Goal: Check status: Check status

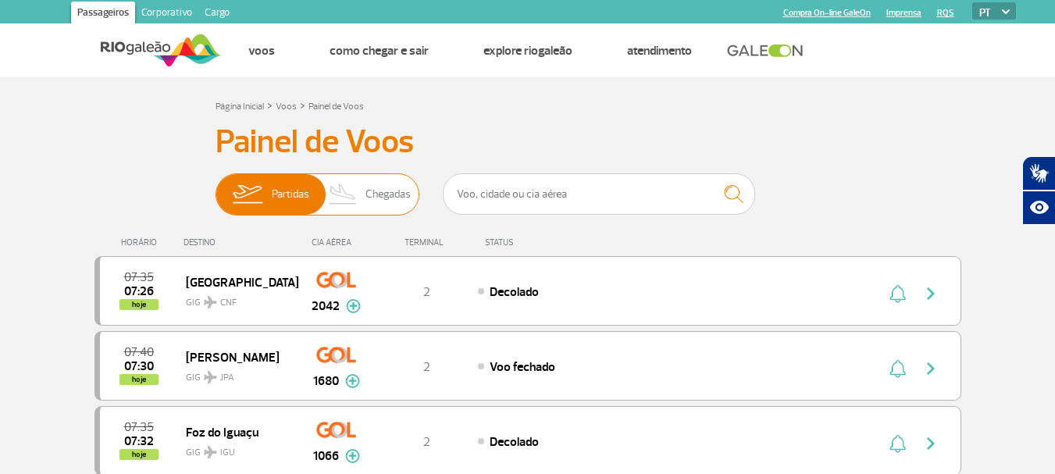
click at [382, 198] on span "Chegadas" at bounding box center [388, 194] width 45 height 41
click at [216, 187] on input "Partidas Chegadas" at bounding box center [216, 187] width 0 height 0
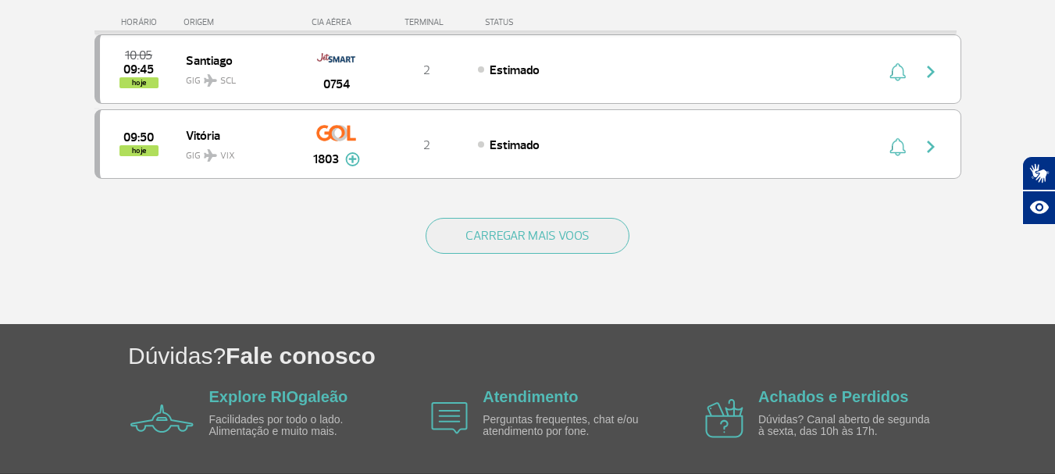
scroll to position [1640, 0]
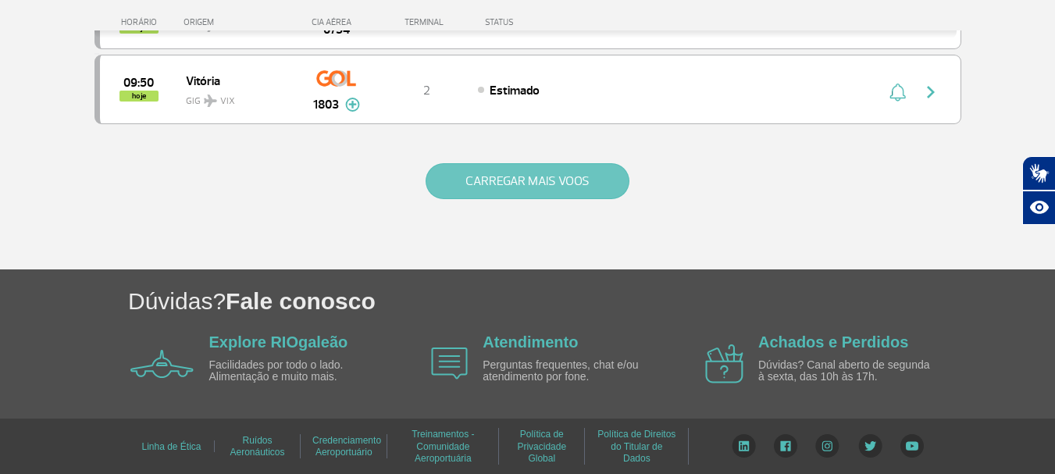
click at [483, 184] on button "CARREGAR MAIS VOOS" at bounding box center [528, 181] width 204 height 36
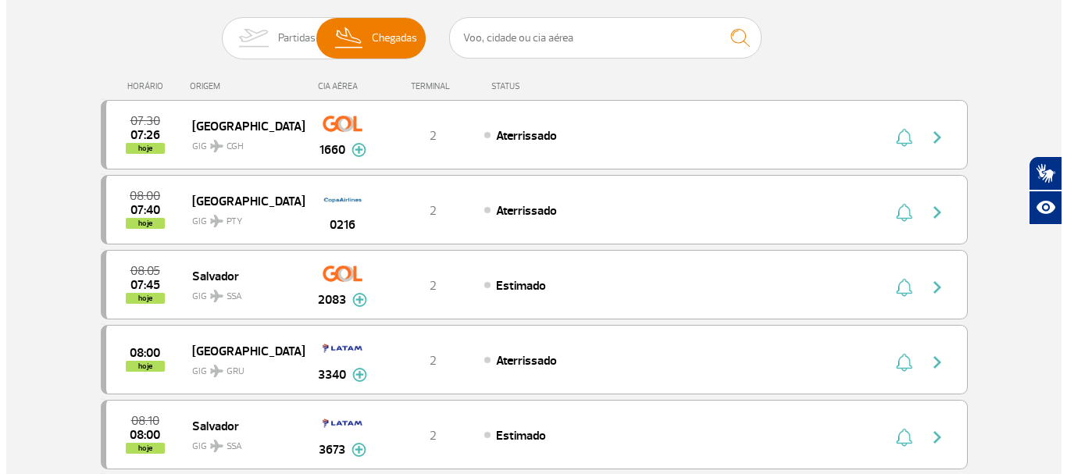
scroll to position [0, 0]
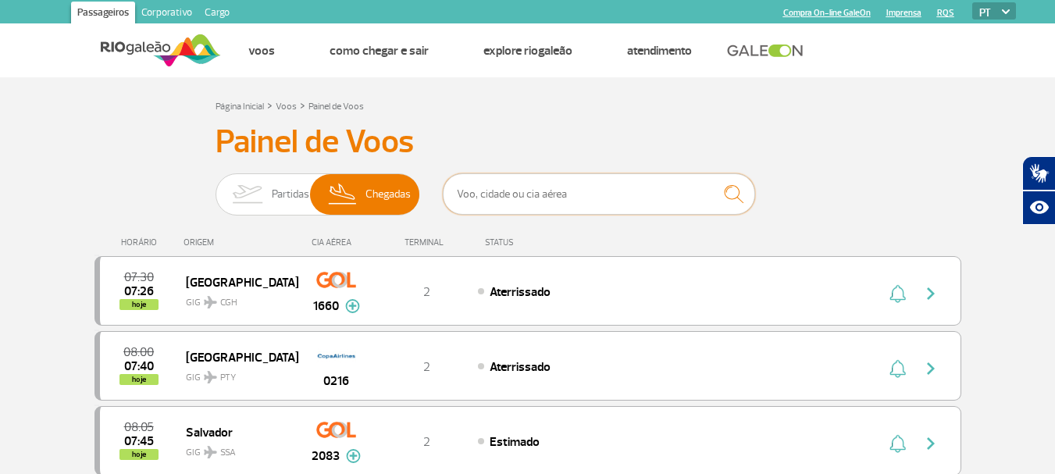
click at [490, 197] on input "text" at bounding box center [599, 193] width 312 height 41
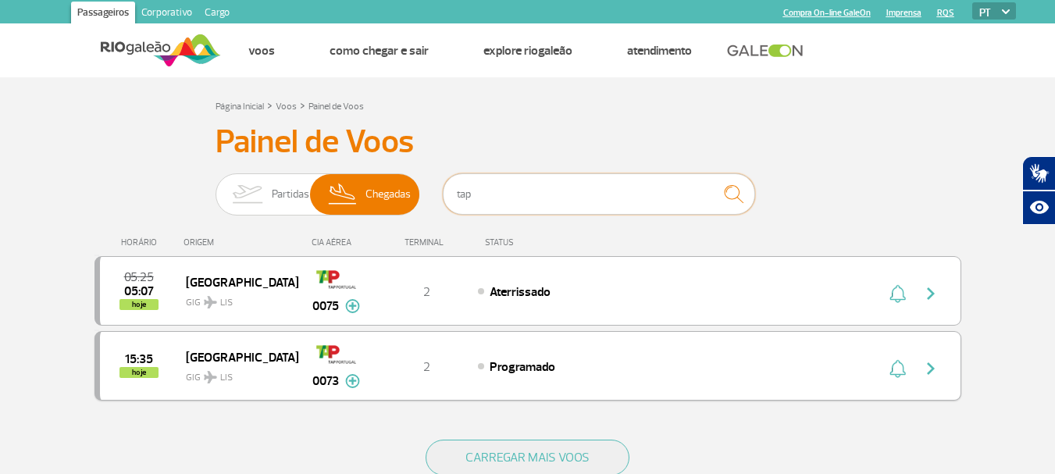
type input "tap"
click at [929, 366] on img "button" at bounding box center [931, 368] width 19 height 19
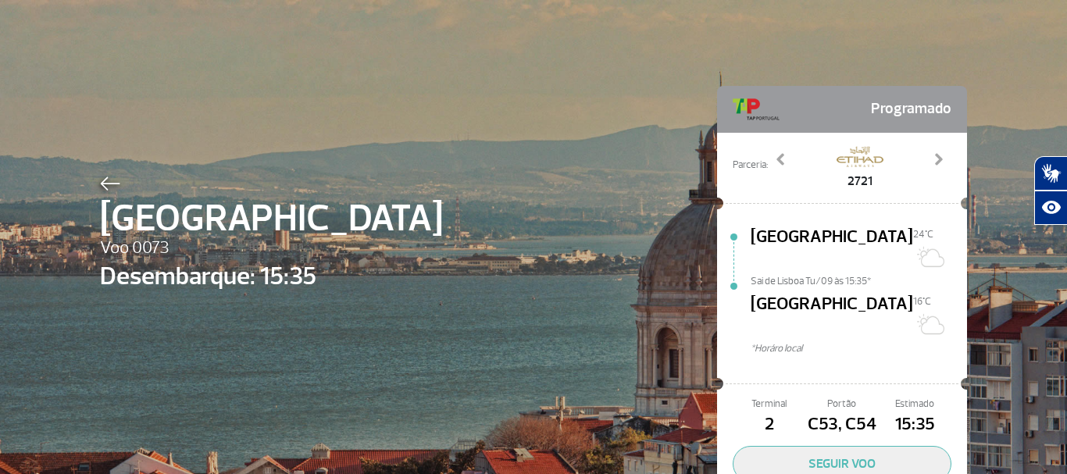
scroll to position [72, 0]
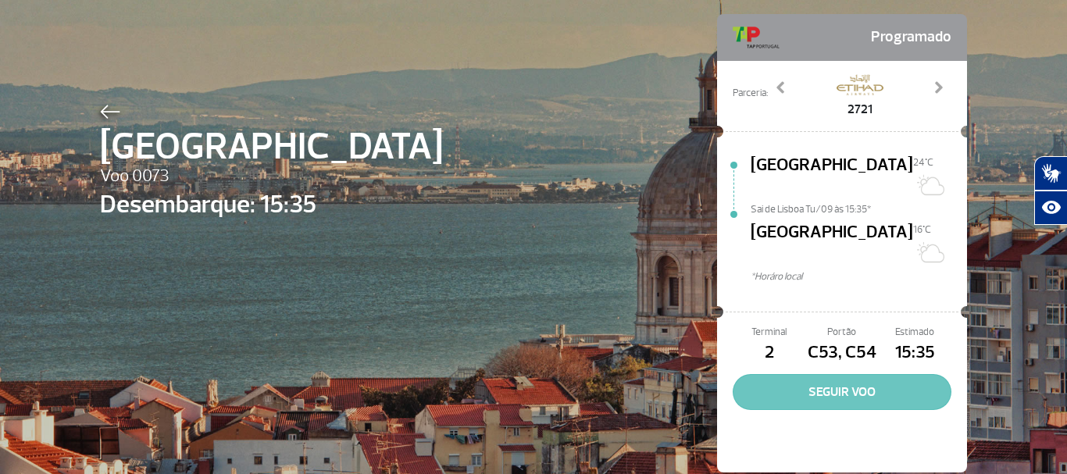
click at [772, 374] on button "SEGUIR VOO" at bounding box center [842, 392] width 219 height 36
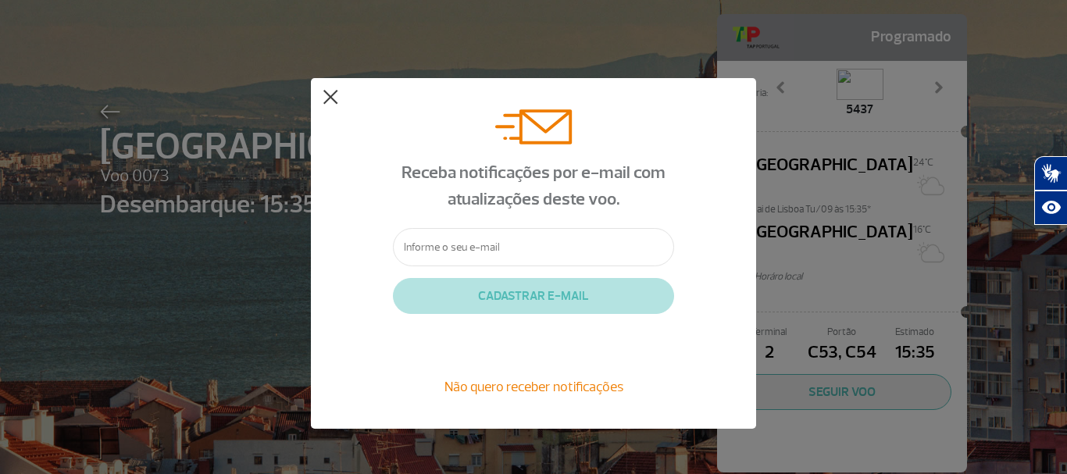
click at [331, 98] on button at bounding box center [331, 98] width 16 height 16
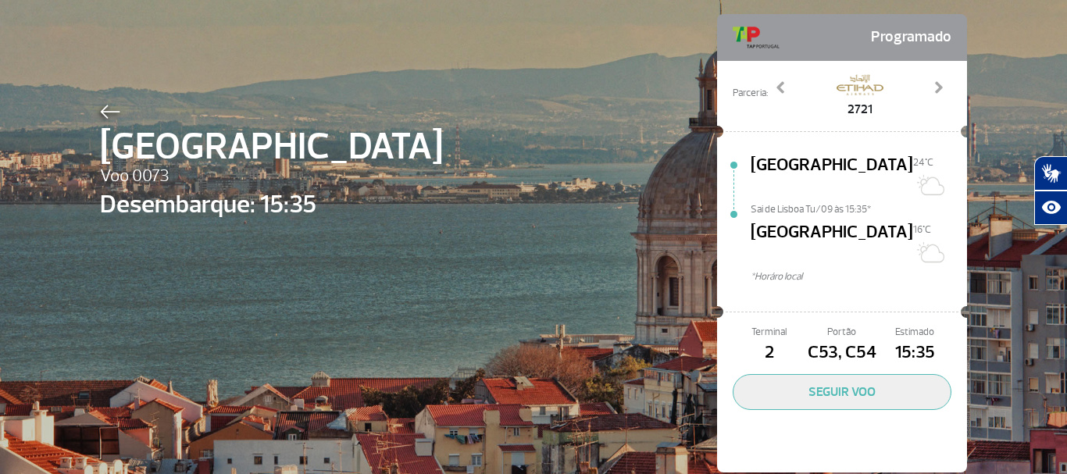
click at [101, 116] on img at bounding box center [110, 112] width 20 height 14
